Goal: Task Accomplishment & Management: Use online tool/utility

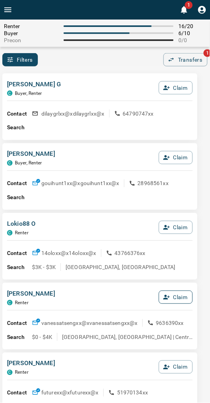
click at [180, 295] on button "Claim" at bounding box center [176, 297] width 34 height 13
click at [180, 295] on button "Confirm Claim" at bounding box center [165, 297] width 56 height 13
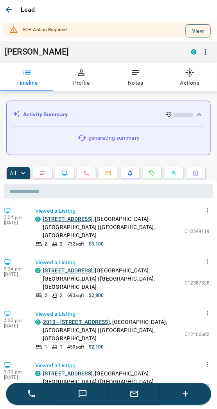
click at [193, 33] on button "View" at bounding box center [197, 30] width 25 height 13
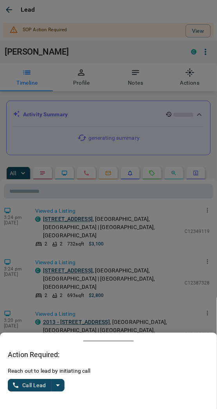
click at [58, 383] on icon "split button" at bounding box center [57, 385] width 9 height 9
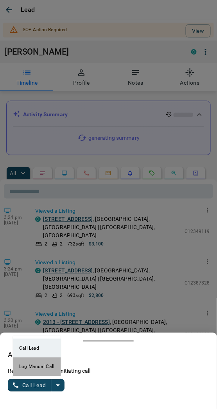
click at [41, 371] on li "Log Manual Call" at bounding box center [37, 366] width 48 height 19
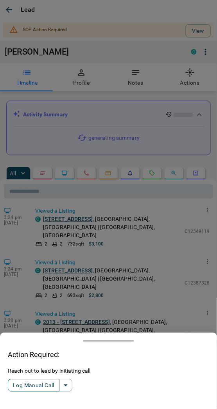
click at [34, 382] on button "Log Manual Call" at bounding box center [33, 385] width 51 height 12
click at [17, 385] on button "Yes" at bounding box center [16, 386] width 16 height 12
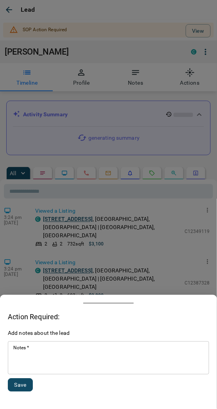
click at [38, 372] on div "* Notes   *" at bounding box center [108, 357] width 201 height 33
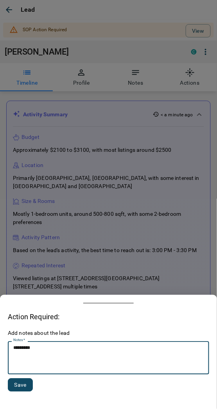
type textarea "*********"
click at [24, 384] on button "Save" at bounding box center [20, 384] width 25 height 13
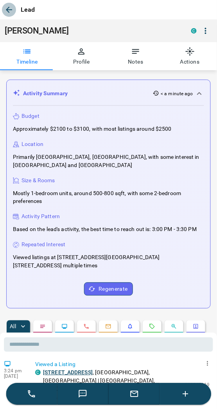
click at [8, 9] on icon "button" at bounding box center [9, 10] width 6 height 6
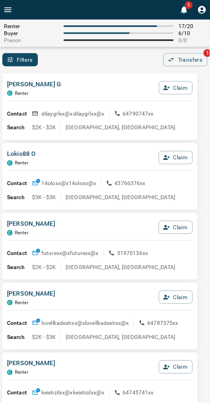
click at [91, 75] on div "[PERSON_NAME] [PERSON_NAME] Claim Contact dilaygrlxx@x dilaygrlxx@x 64790747xx …" at bounding box center [99, 106] width 195 height 67
click at [92, 56] on div "Filters 0 Transfers 1" at bounding box center [105, 59] width 210 height 13
